Goal: Task Accomplishment & Management: Manage account settings

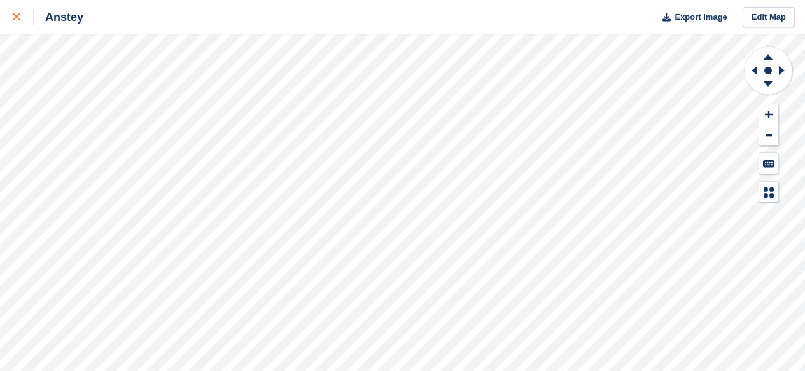
click at [16, 18] on icon at bounding box center [17, 17] width 8 height 8
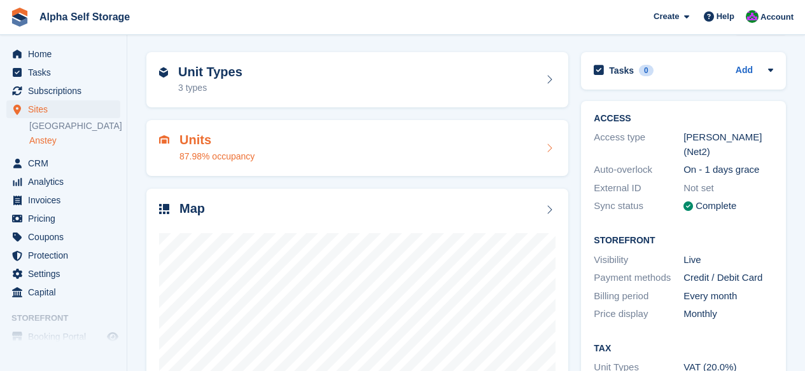
scroll to position [44, 0]
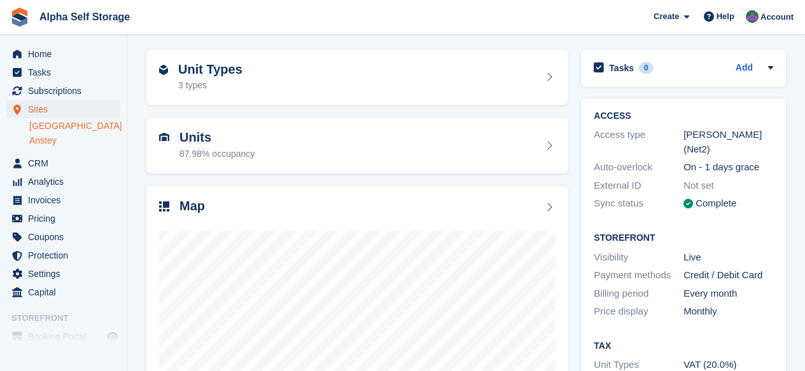
click at [66, 124] on link "[GEOGRAPHIC_DATA]" at bounding box center [74, 126] width 91 height 12
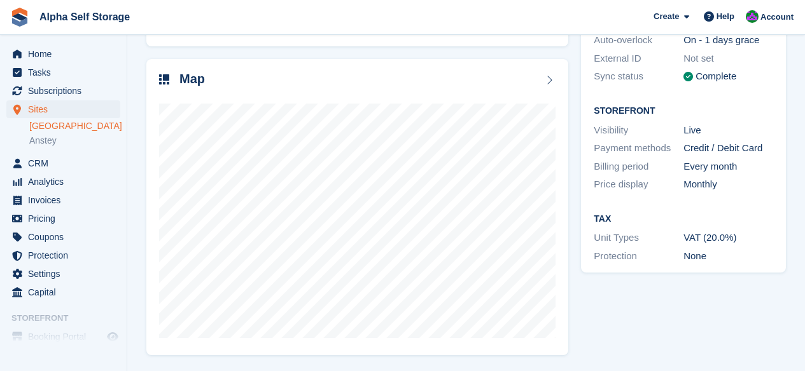
scroll to position [170, 0]
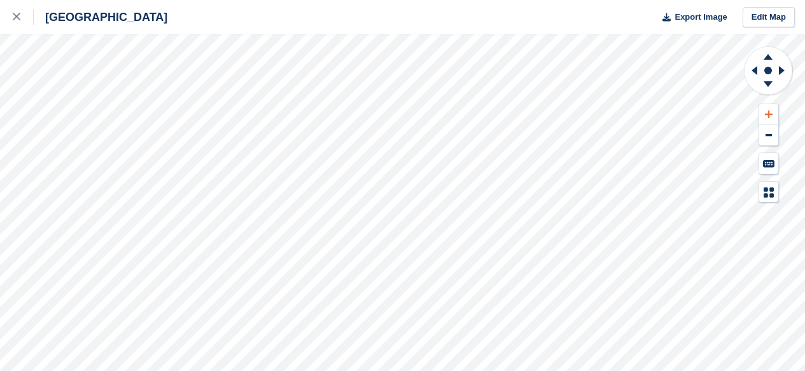
click at [763, 112] on button at bounding box center [768, 114] width 19 height 21
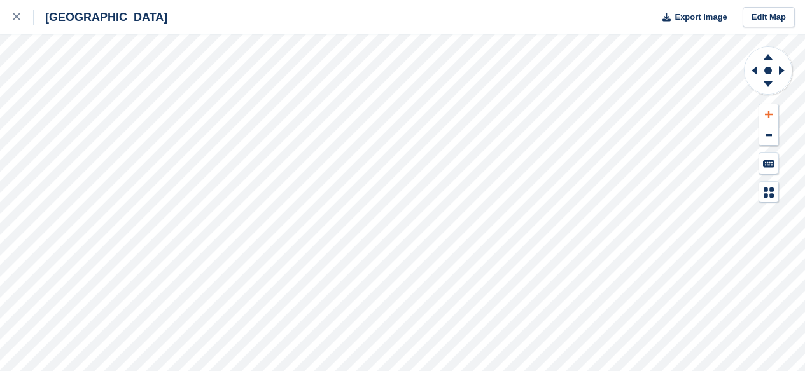
click at [763, 112] on button at bounding box center [768, 114] width 19 height 21
click at [754, 69] on icon at bounding box center [754, 70] width 6 height 9
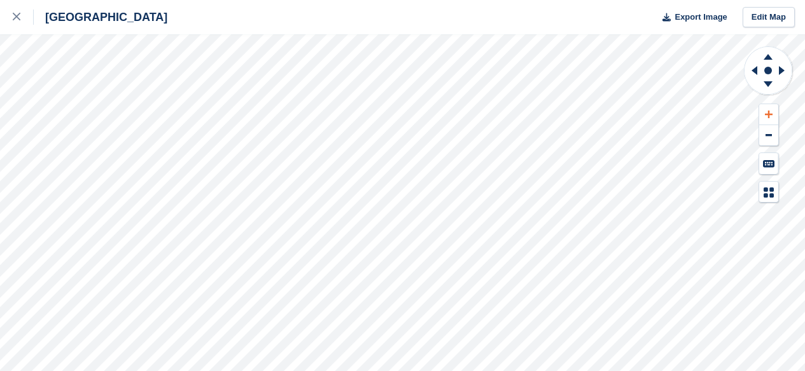
click at [770, 116] on icon at bounding box center [769, 114] width 8 height 9
click at [17, 15] on icon at bounding box center [17, 17] width 8 height 8
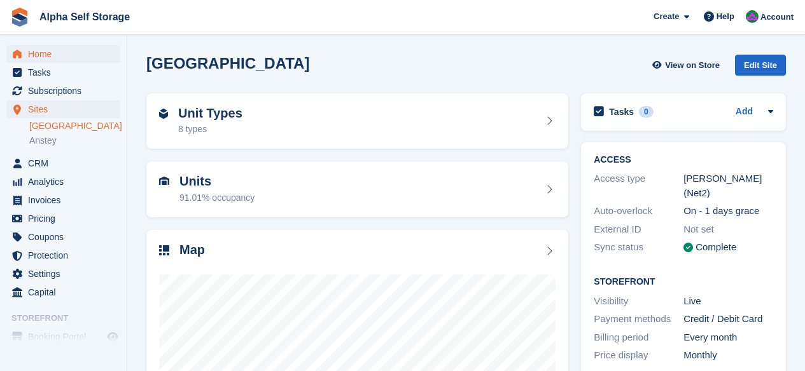
click at [41, 55] on span "Home" at bounding box center [66, 54] width 76 height 18
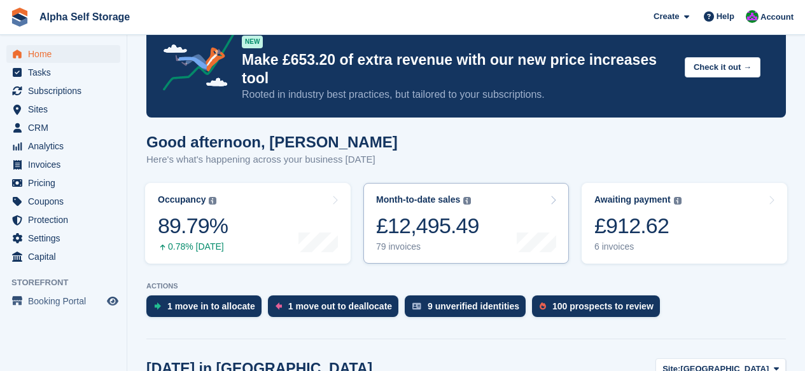
scroll to position [50, 0]
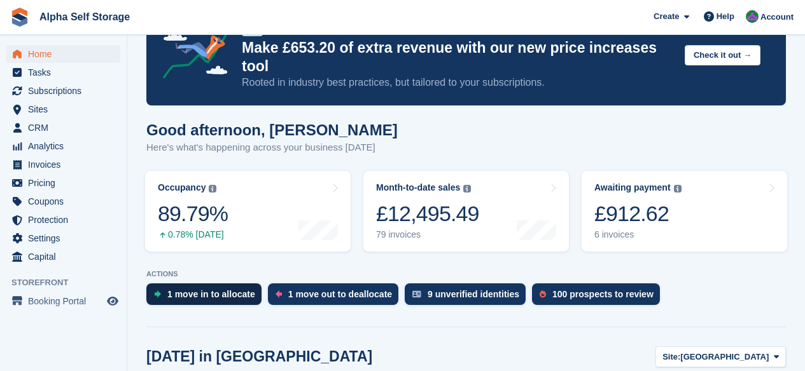
click at [198, 289] on div "1 move in to allocate" at bounding box center [211, 294] width 88 height 10
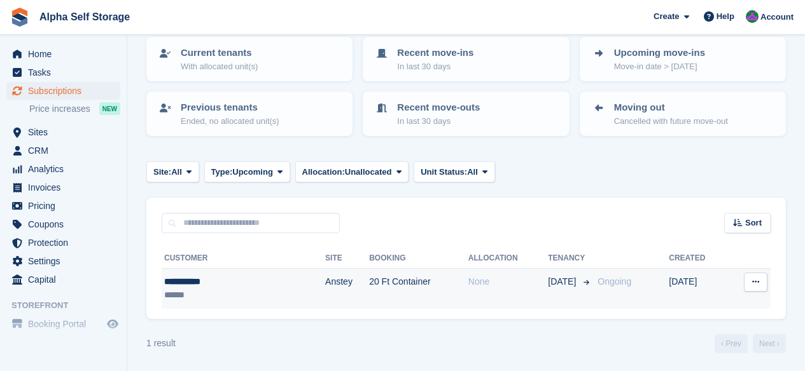
scroll to position [83, 0]
click at [468, 291] on td "None" at bounding box center [508, 290] width 80 height 40
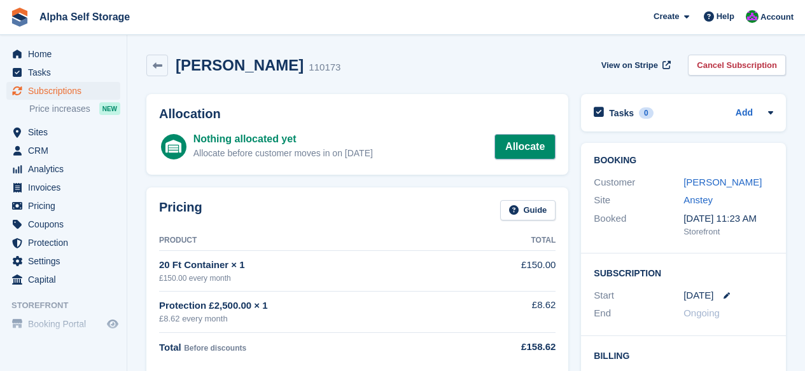
click at [541, 151] on link "Allocate" at bounding box center [524, 146] width 61 height 25
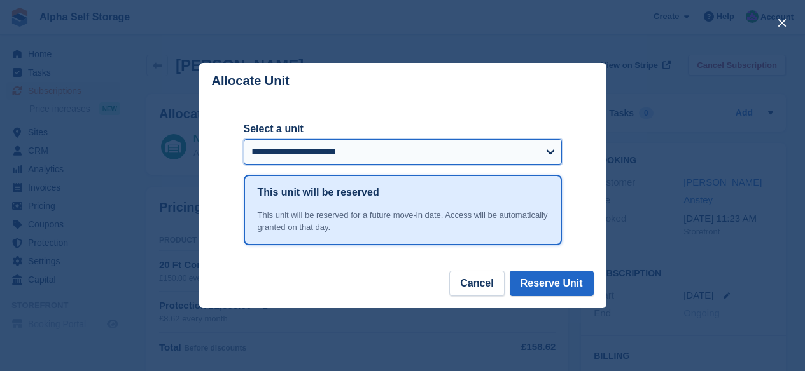
select select "******"
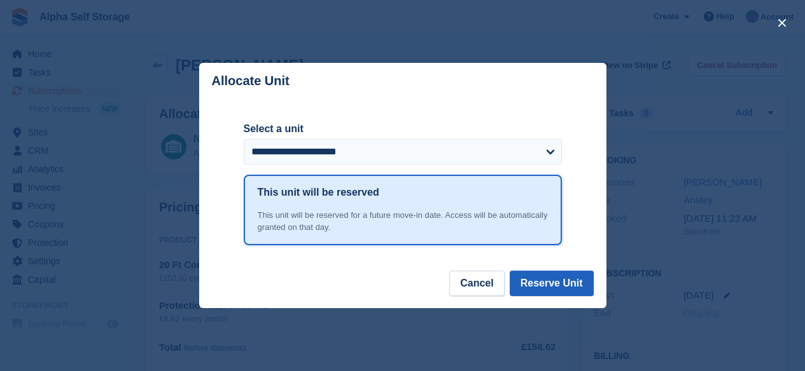
click at [565, 291] on button "Reserve Unit" at bounding box center [552, 283] width 84 height 25
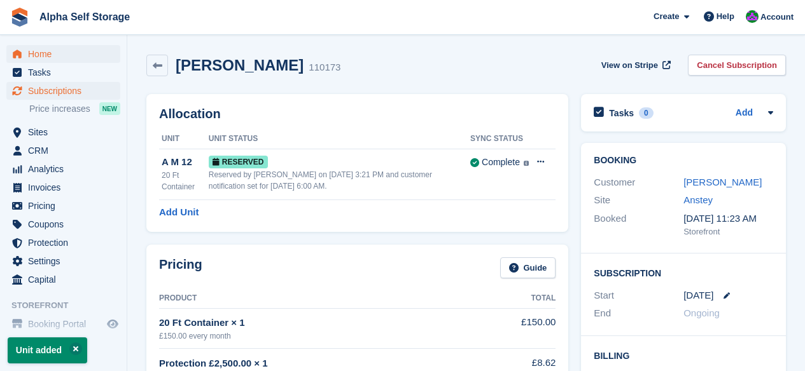
click at [47, 53] on span "Home" at bounding box center [66, 54] width 76 height 18
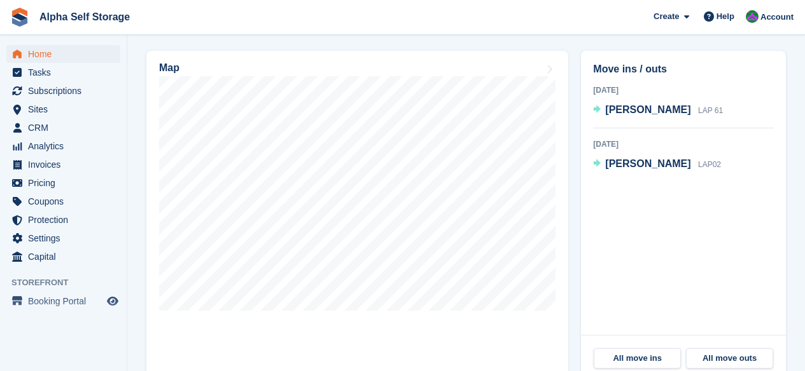
scroll to position [388, 0]
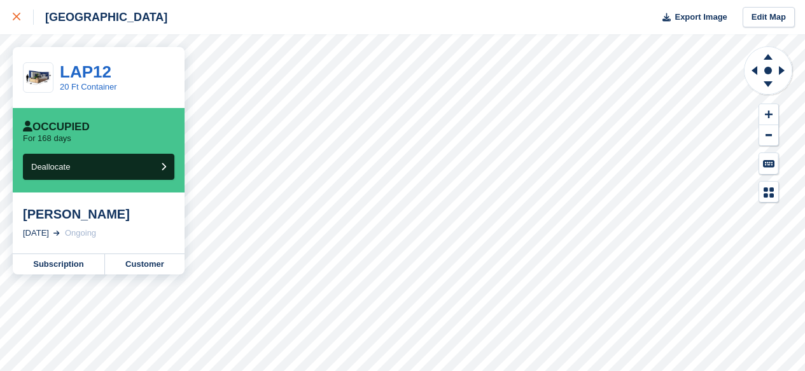
click at [11, 16] on link at bounding box center [17, 17] width 34 height 34
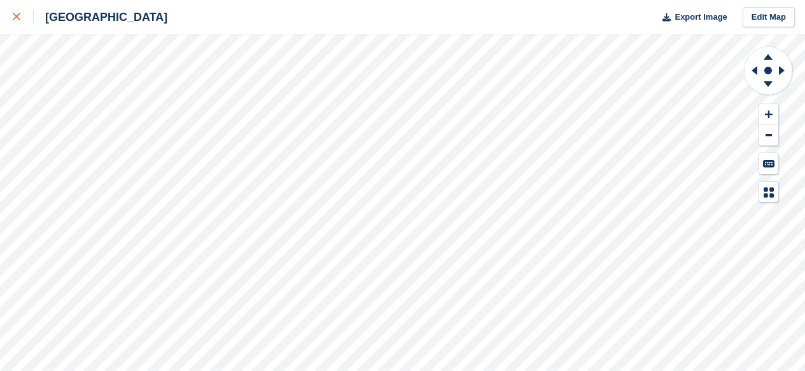
click at [19, 22] on div at bounding box center [23, 17] width 21 height 15
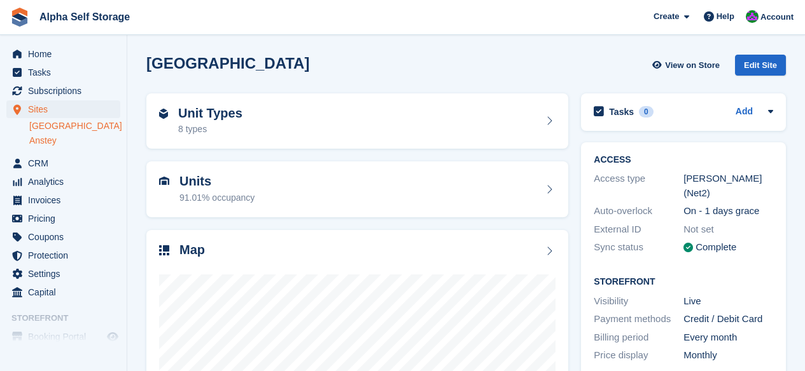
click at [57, 142] on link "Anstey" at bounding box center [74, 141] width 91 height 12
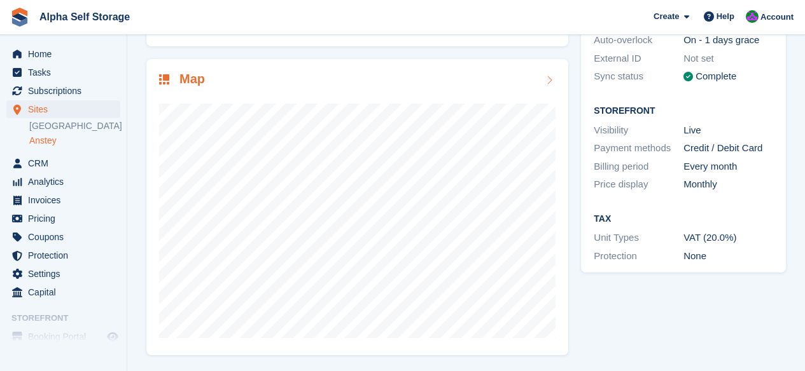
scroll to position [170, 0]
